Goal: Navigation & Orientation: Find specific page/section

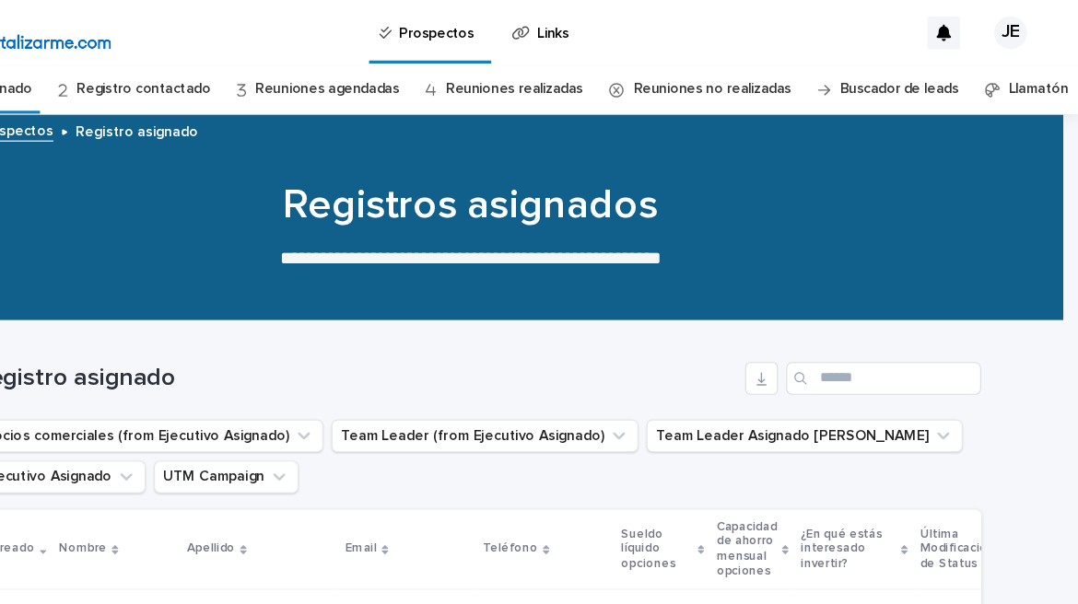
click at [384, 78] on link "Reuniones agendadas" at bounding box center [403, 80] width 129 height 43
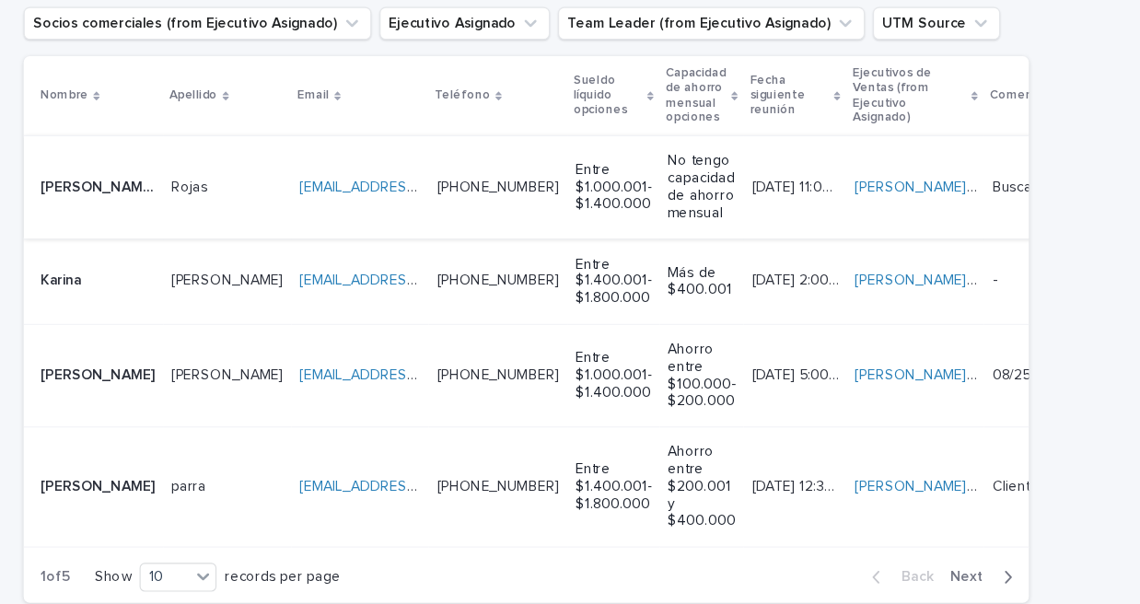
scroll to position [481, 0]
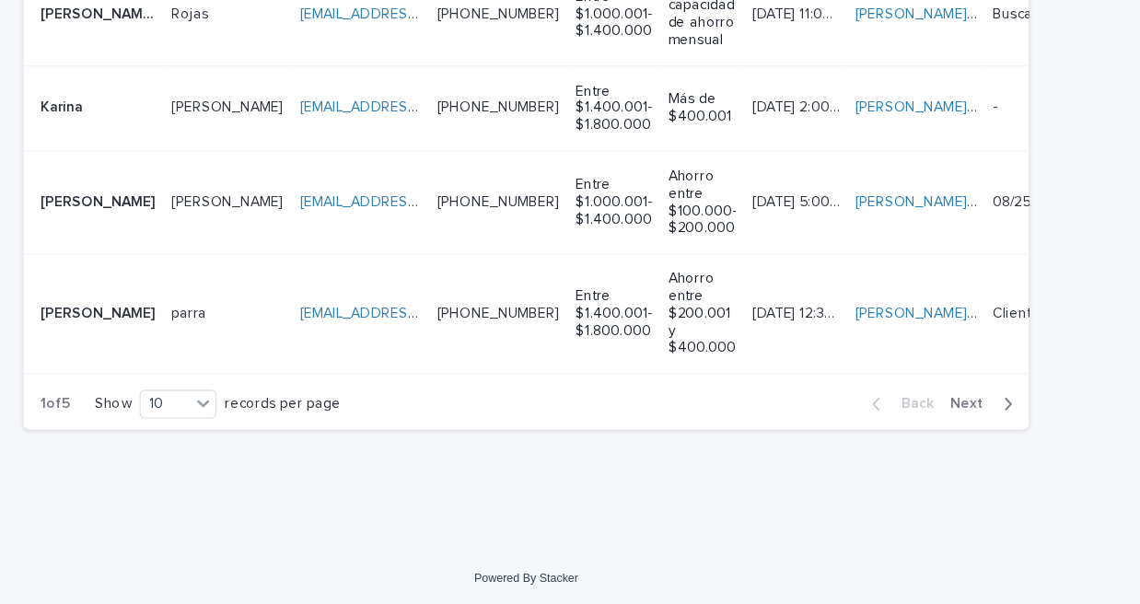
click at [998, 422] on icon "button" at bounding box center [1002, 422] width 8 height 17
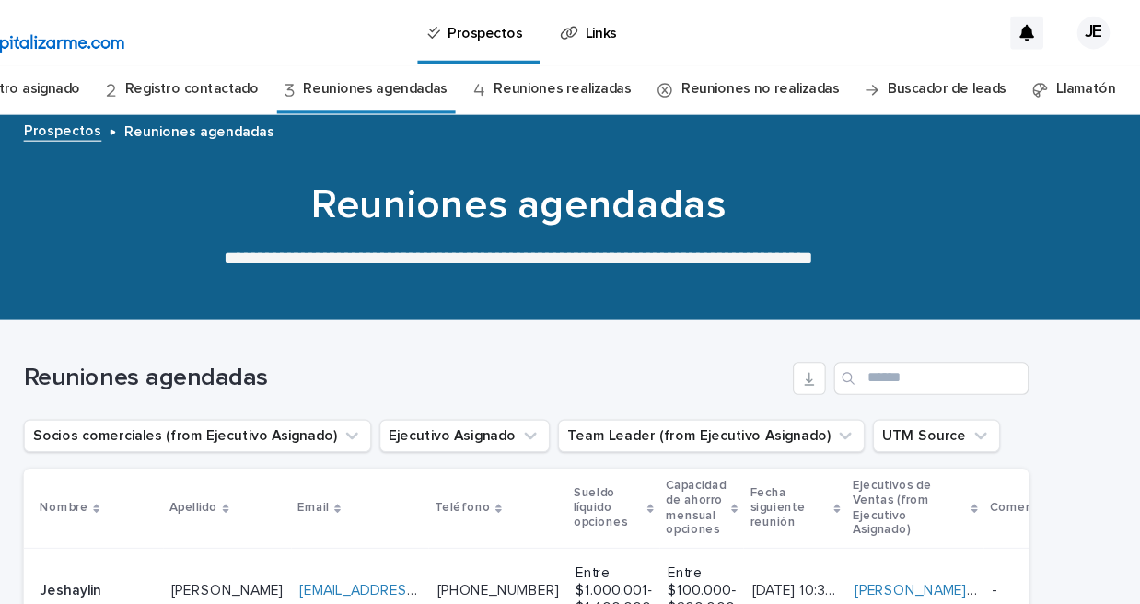
click at [252, 77] on link "Registro contactado" at bounding box center [270, 80] width 120 height 43
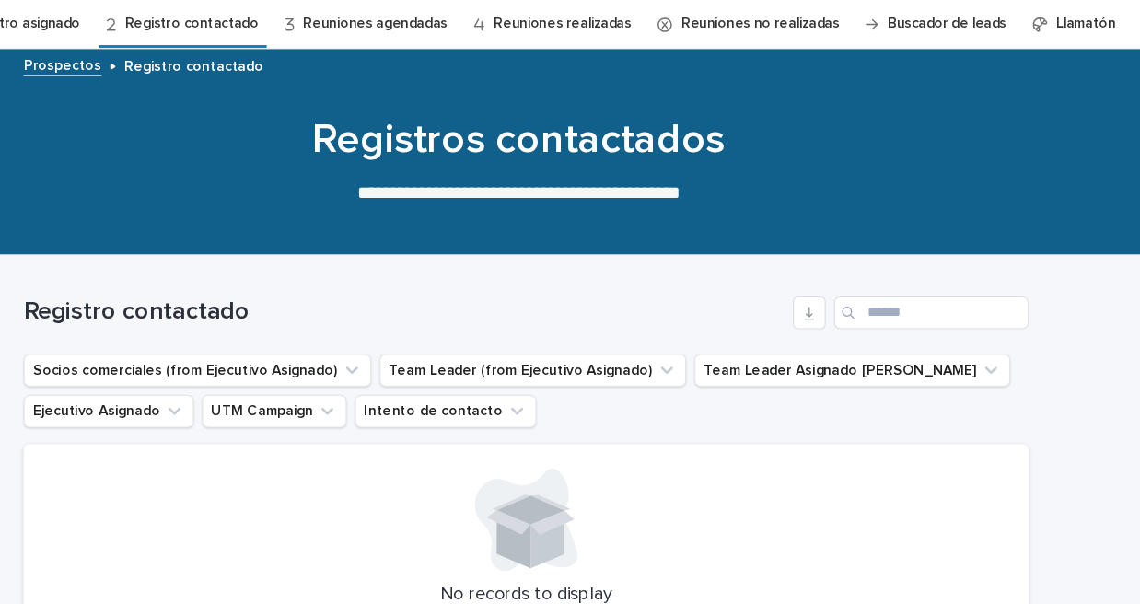
click at [146, 79] on link "Registro asignado" at bounding box center [116, 80] width 105 height 43
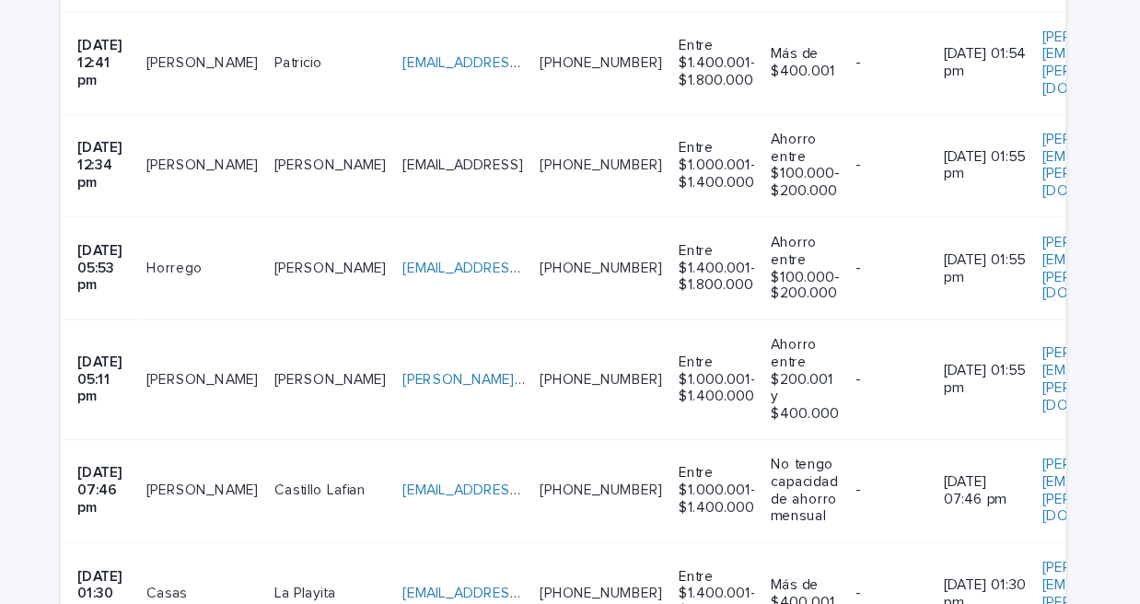
scroll to position [661, 0]
click at [477, 492] on link "[EMAIL_ADDRESS][DOMAIN_NAME]" at bounding box center [529, 498] width 208 height 13
